Goal: Task Accomplishment & Management: Complete application form

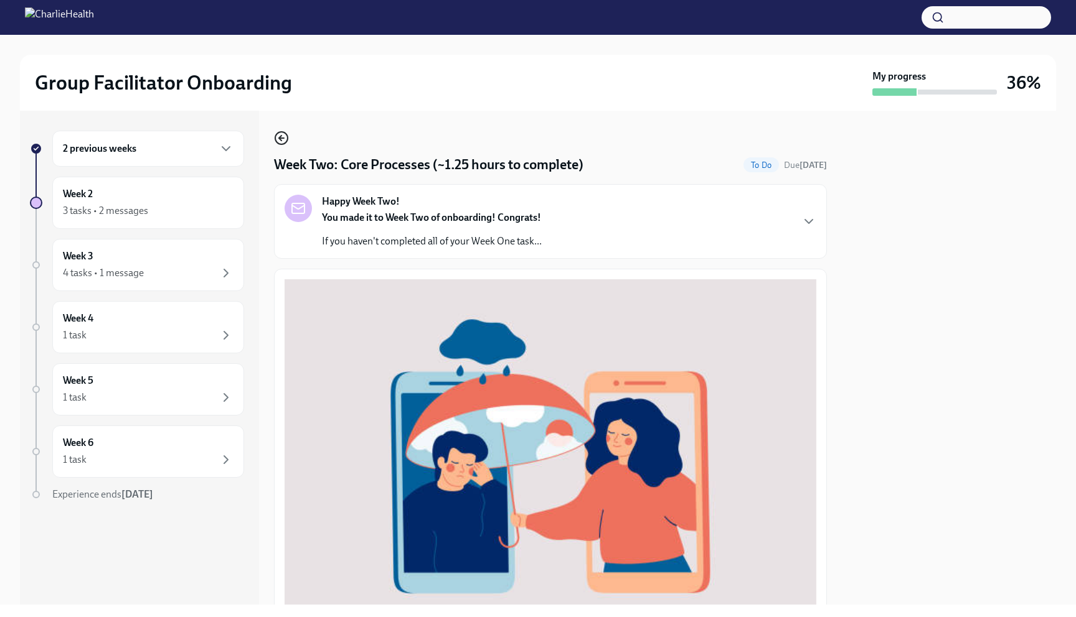
click at [287, 136] on circle "button" at bounding box center [281, 138] width 12 height 12
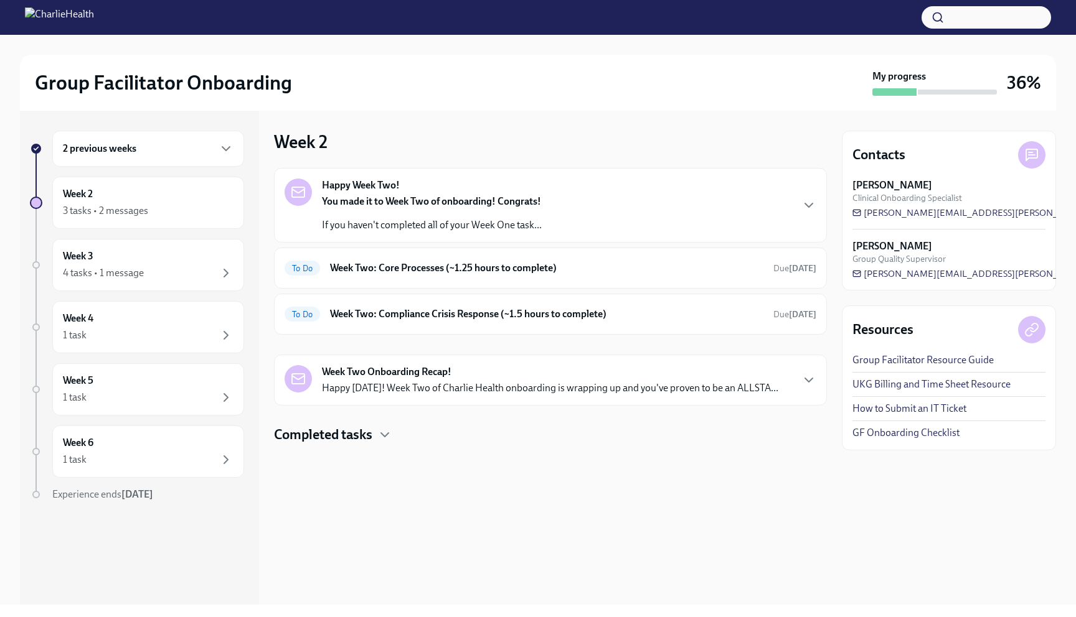
click at [311, 233] on div "Happy Week Two! You made it to Week Two of onboarding! Congrats! If you haven't…" at bounding box center [550, 205] width 553 height 75
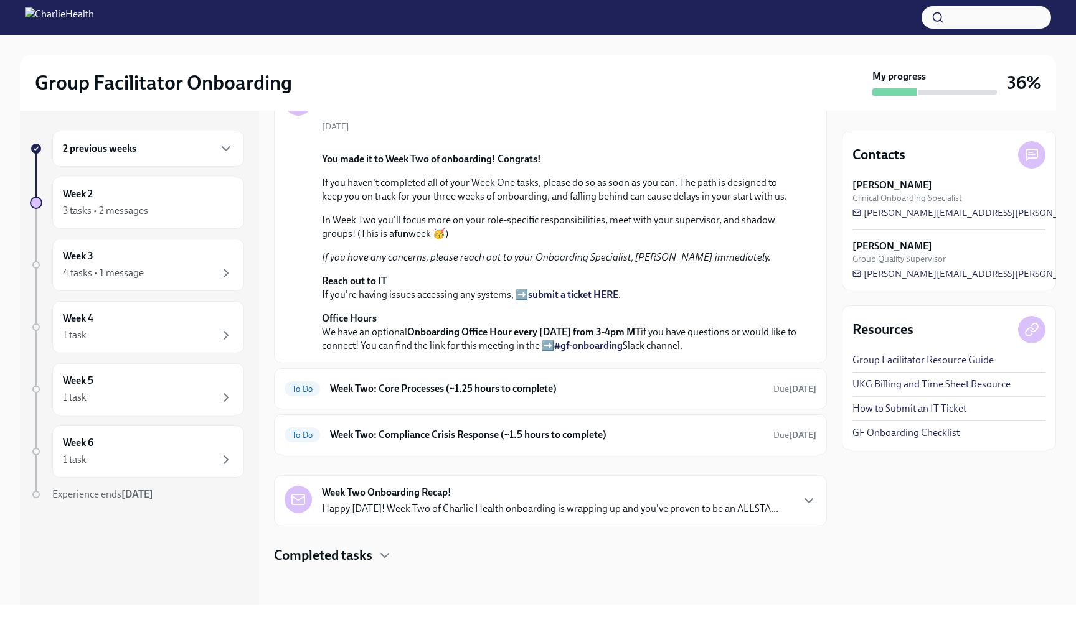
scroll to position [271, 0]
click at [343, 399] on div "To Do Week Two: Core Processes (~1.25 hours to complete) Due [DATE]" at bounding box center [550, 389] width 532 height 20
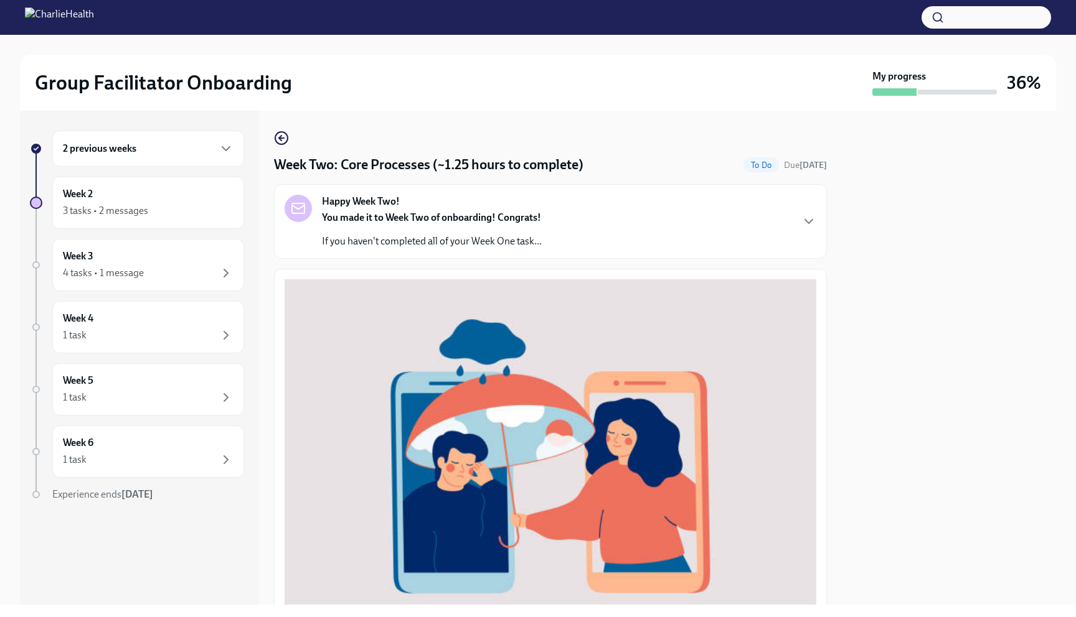
click at [355, 235] on p "If you haven't completed all of your Week One task..." at bounding box center [432, 242] width 220 height 14
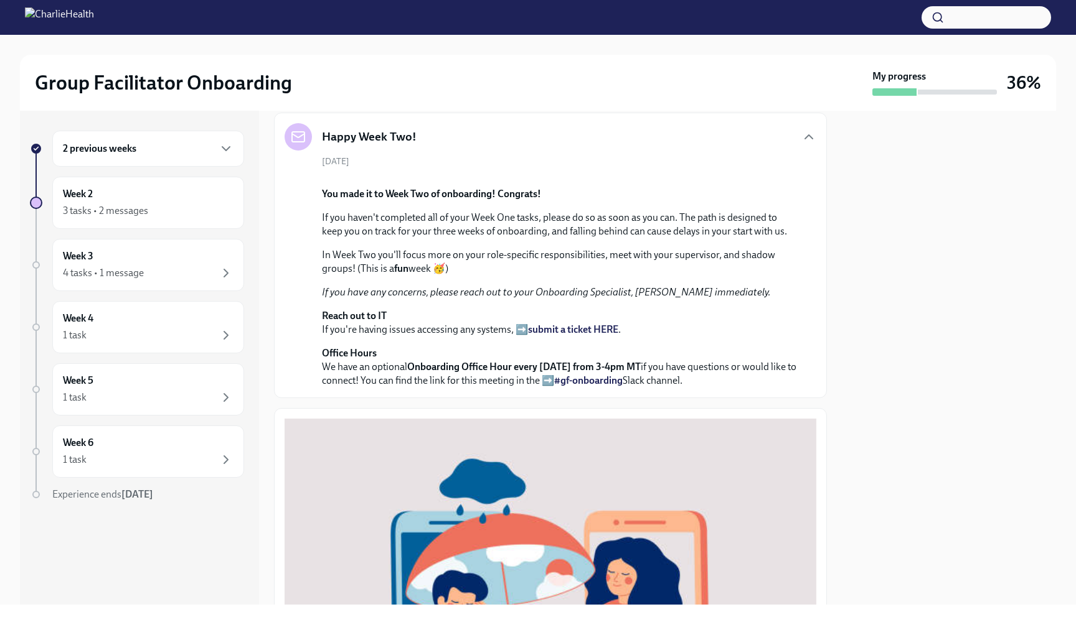
scroll to position [166, 0]
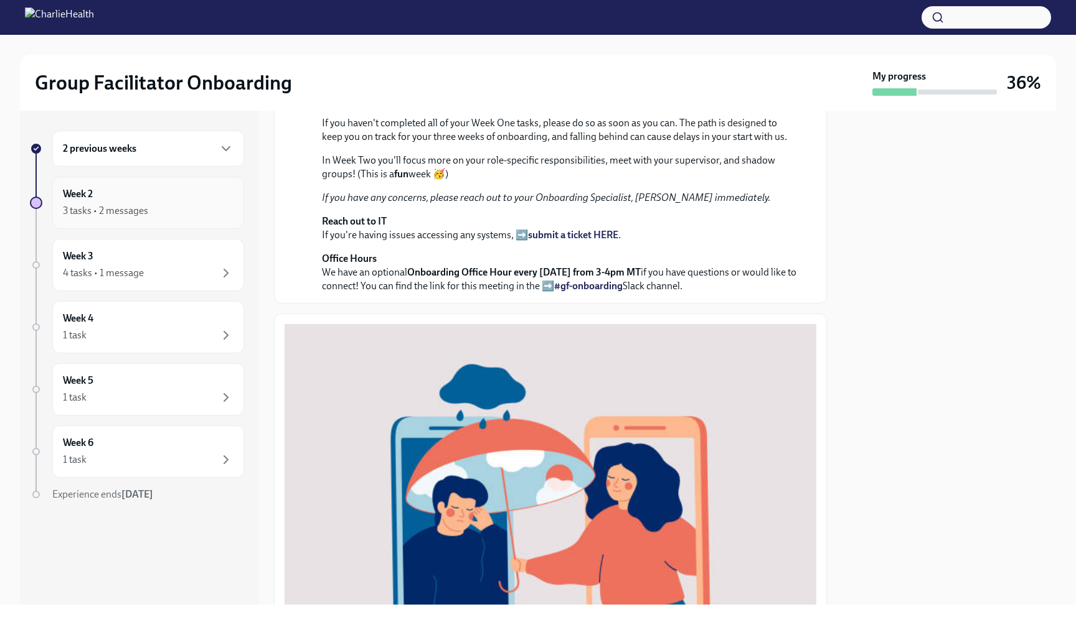
click at [90, 208] on div "3 tasks • 2 messages" at bounding box center [105, 211] width 85 height 14
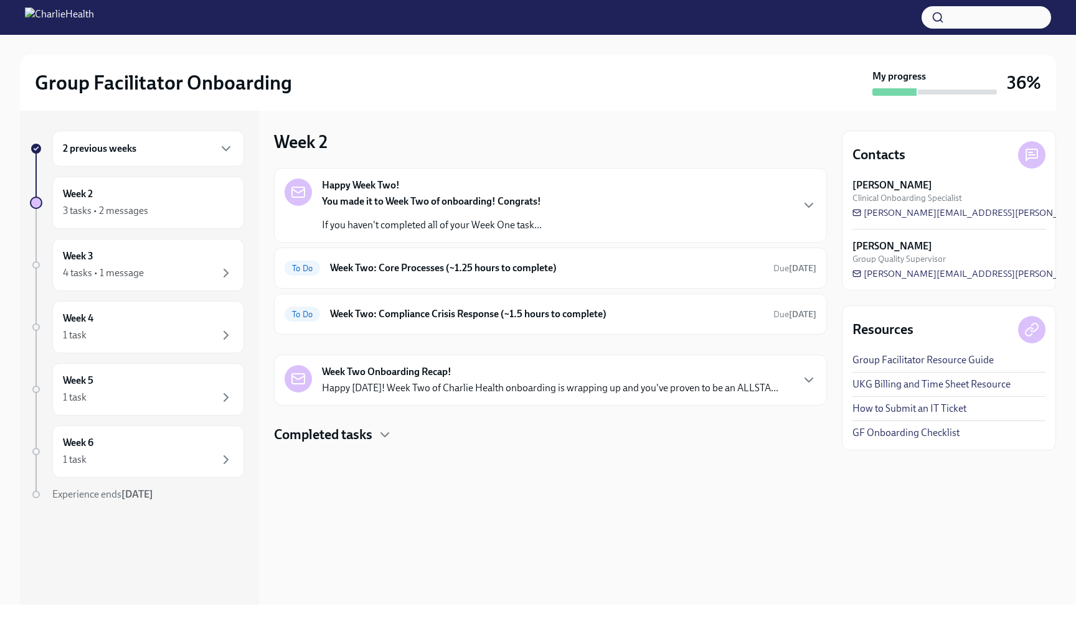
click at [113, 144] on h6 "2 previous weeks" at bounding box center [99, 149] width 73 height 14
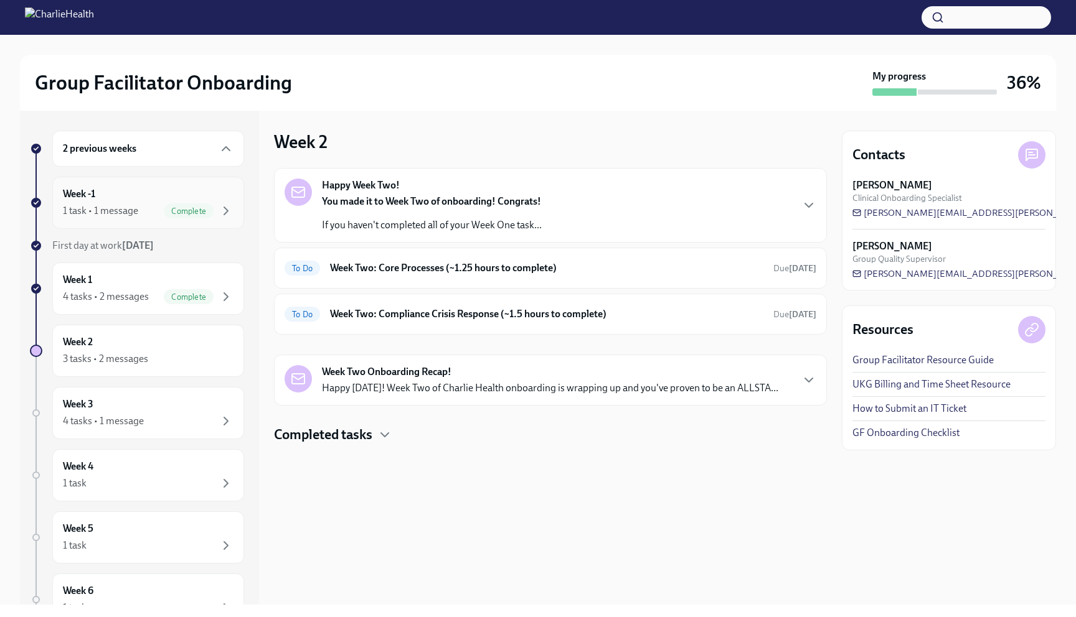
click at [126, 215] on div "1 task • 1 message" at bounding box center [100, 211] width 75 height 14
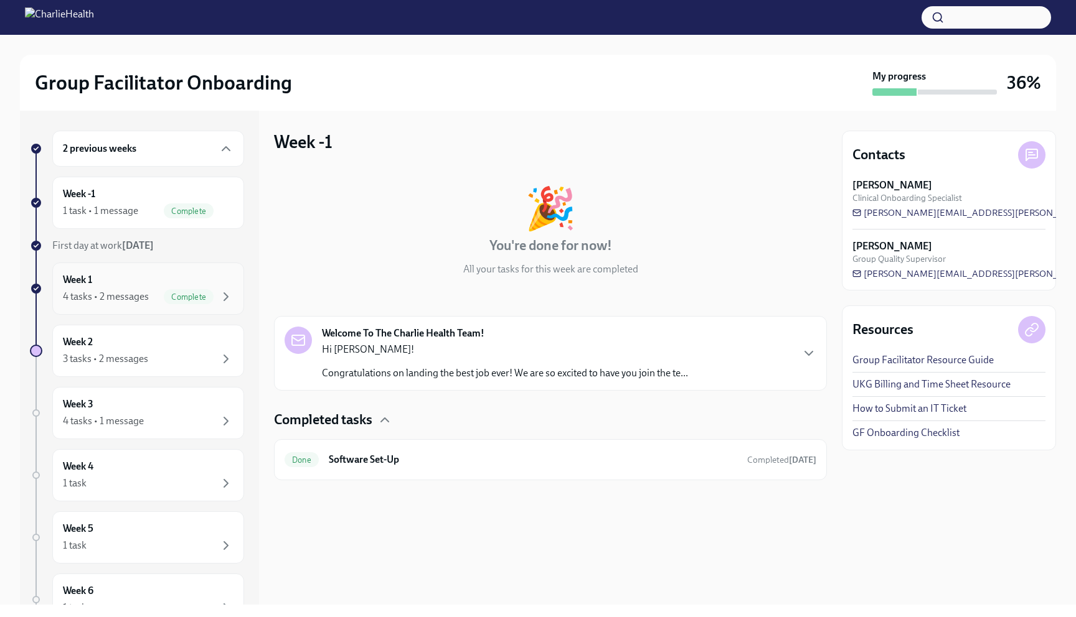
click at [108, 263] on div "Week 1 4 tasks • 2 messages Complete" at bounding box center [148, 289] width 192 height 52
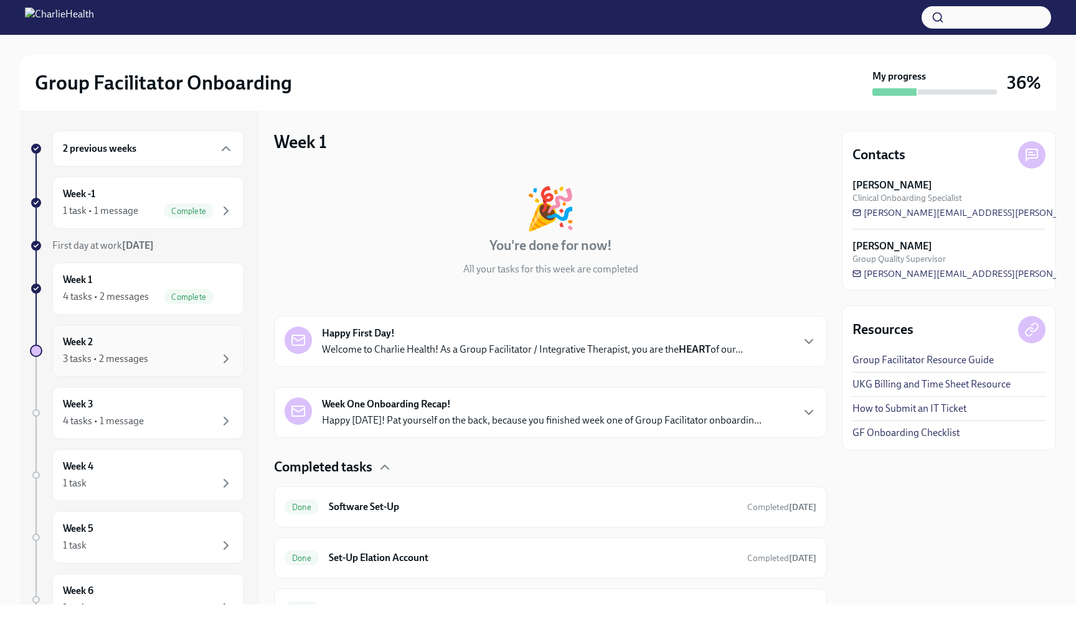
click at [105, 355] on div "3 tasks • 2 messages" at bounding box center [105, 359] width 85 height 14
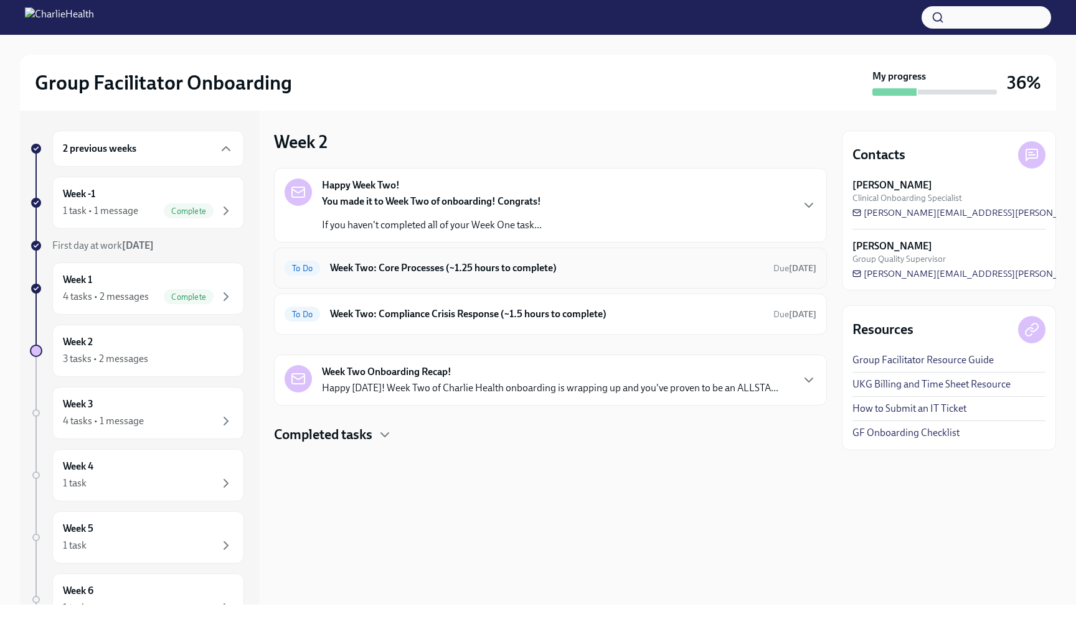
click at [347, 274] on h6 "Week Two: Core Processes (~1.25 hours to complete)" at bounding box center [546, 268] width 433 height 14
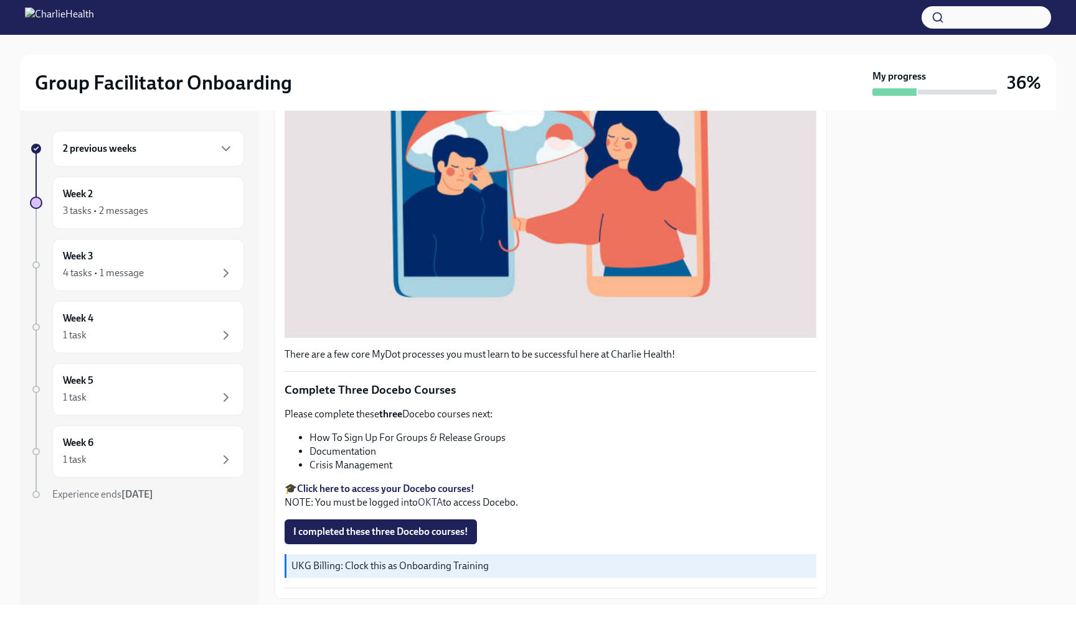
scroll to position [184, 0]
